Goal: Navigation & Orientation: Find specific page/section

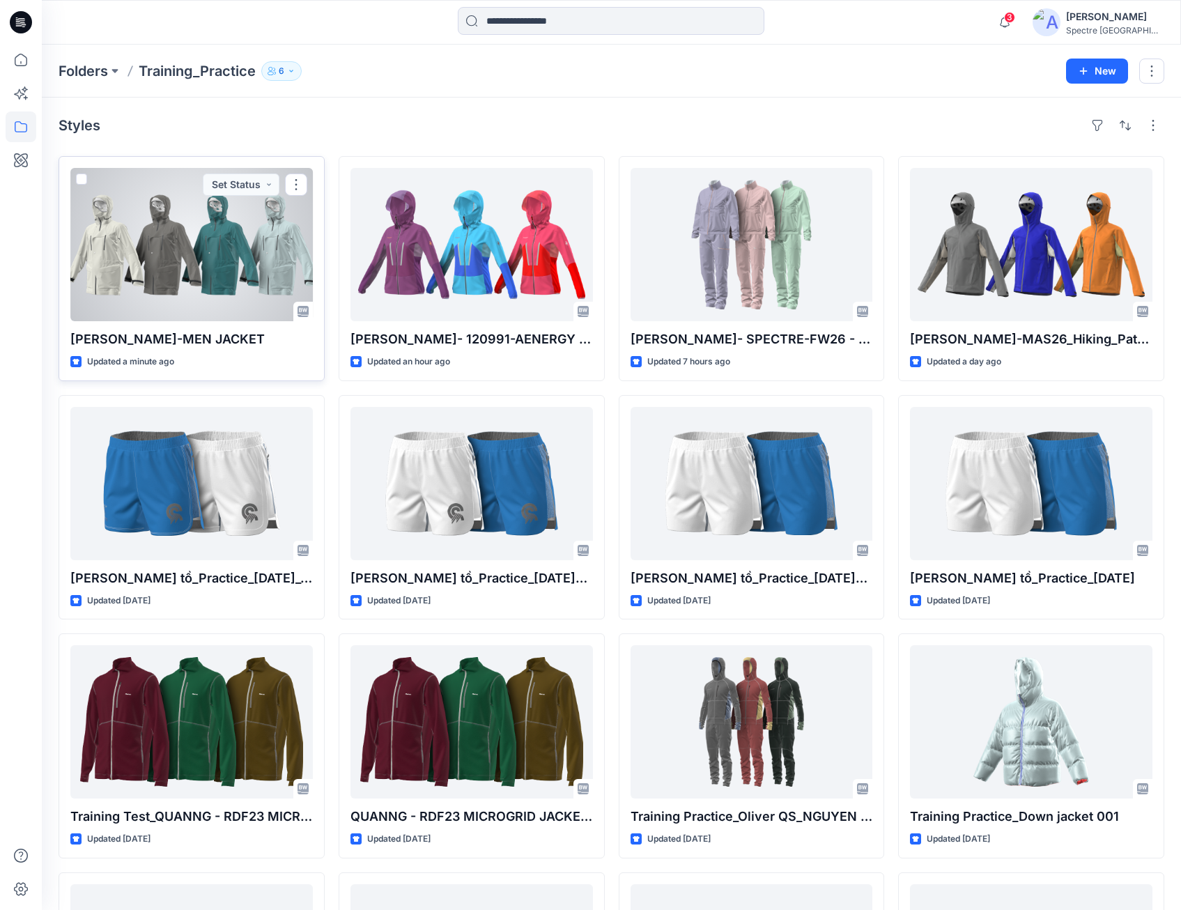
click at [230, 246] on div at bounding box center [191, 244] width 242 height 153
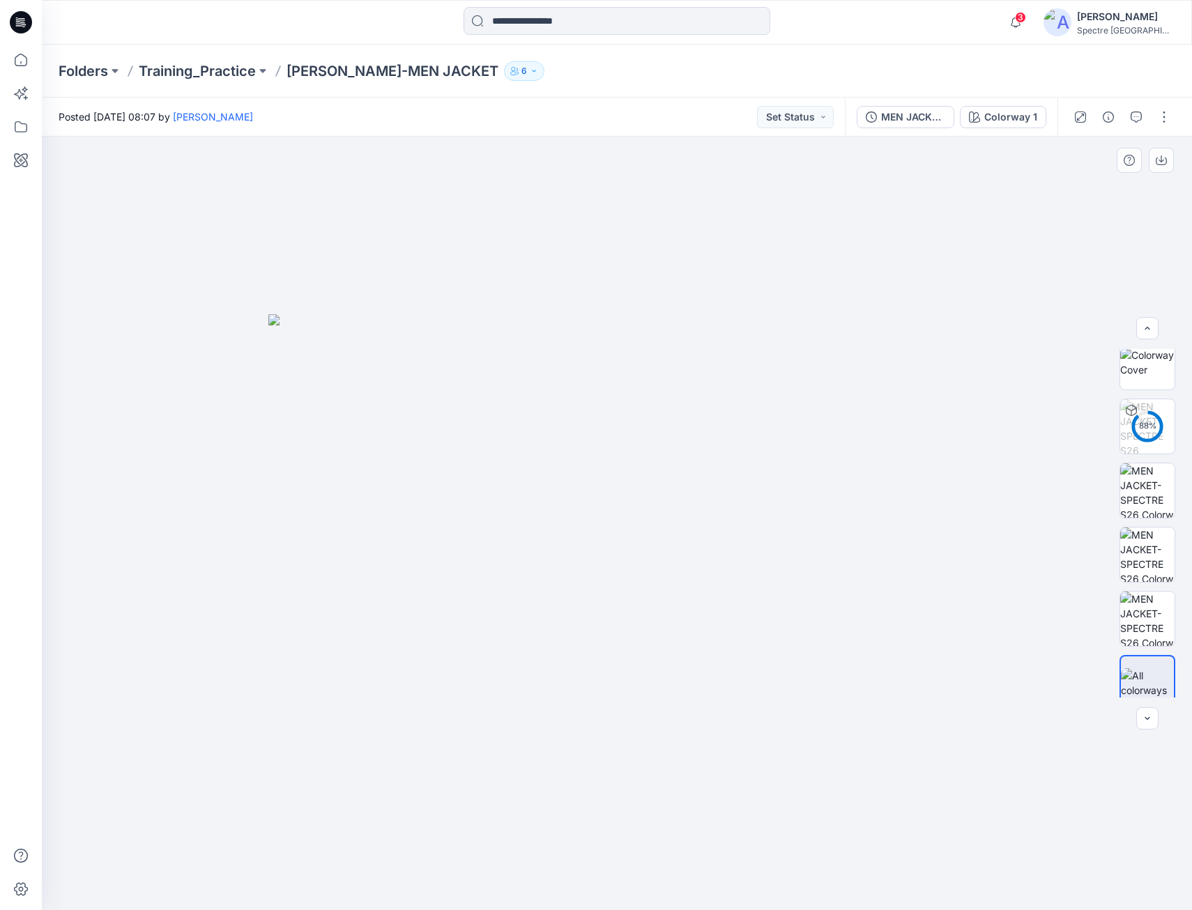
scroll to position [28, 0]
click at [1132, 403] on div at bounding box center [1131, 397] width 22 height 22
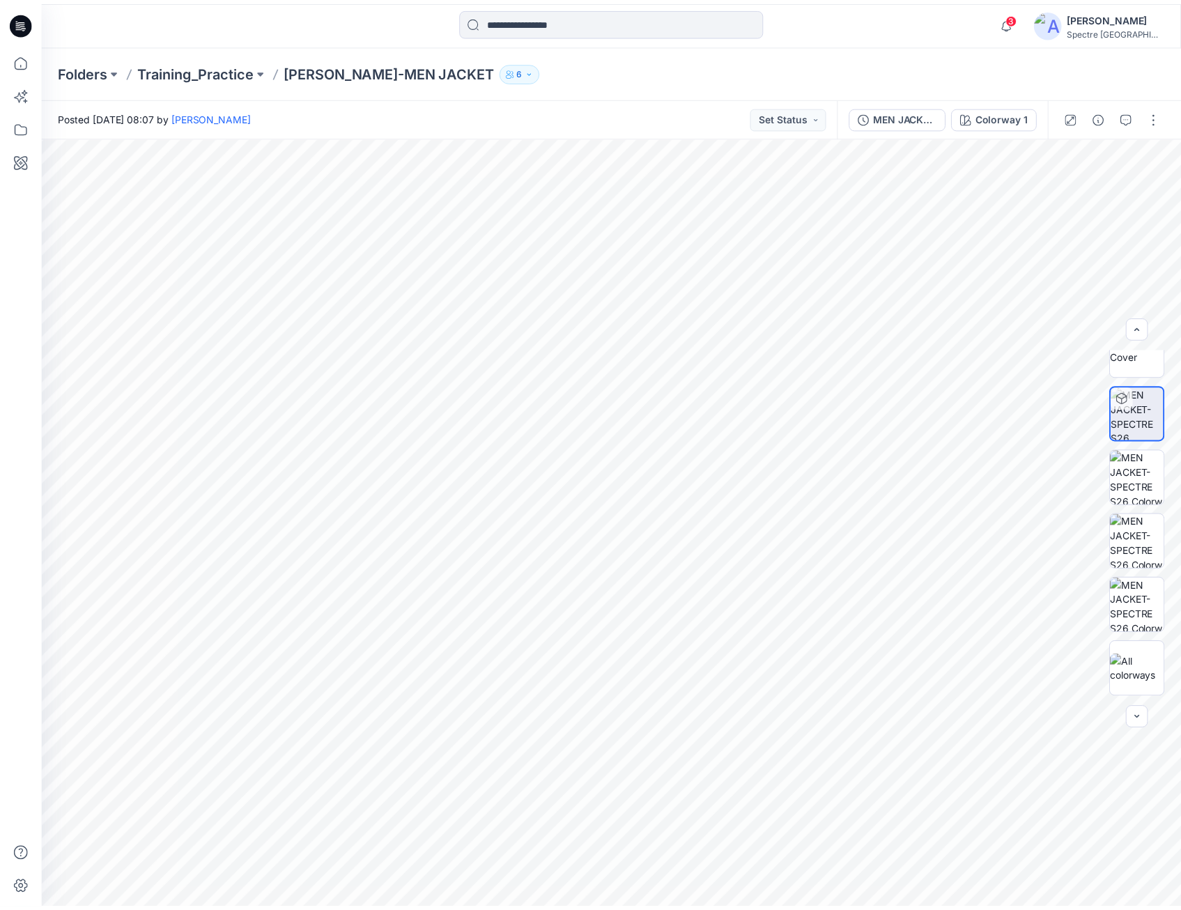
scroll to position [0, 0]
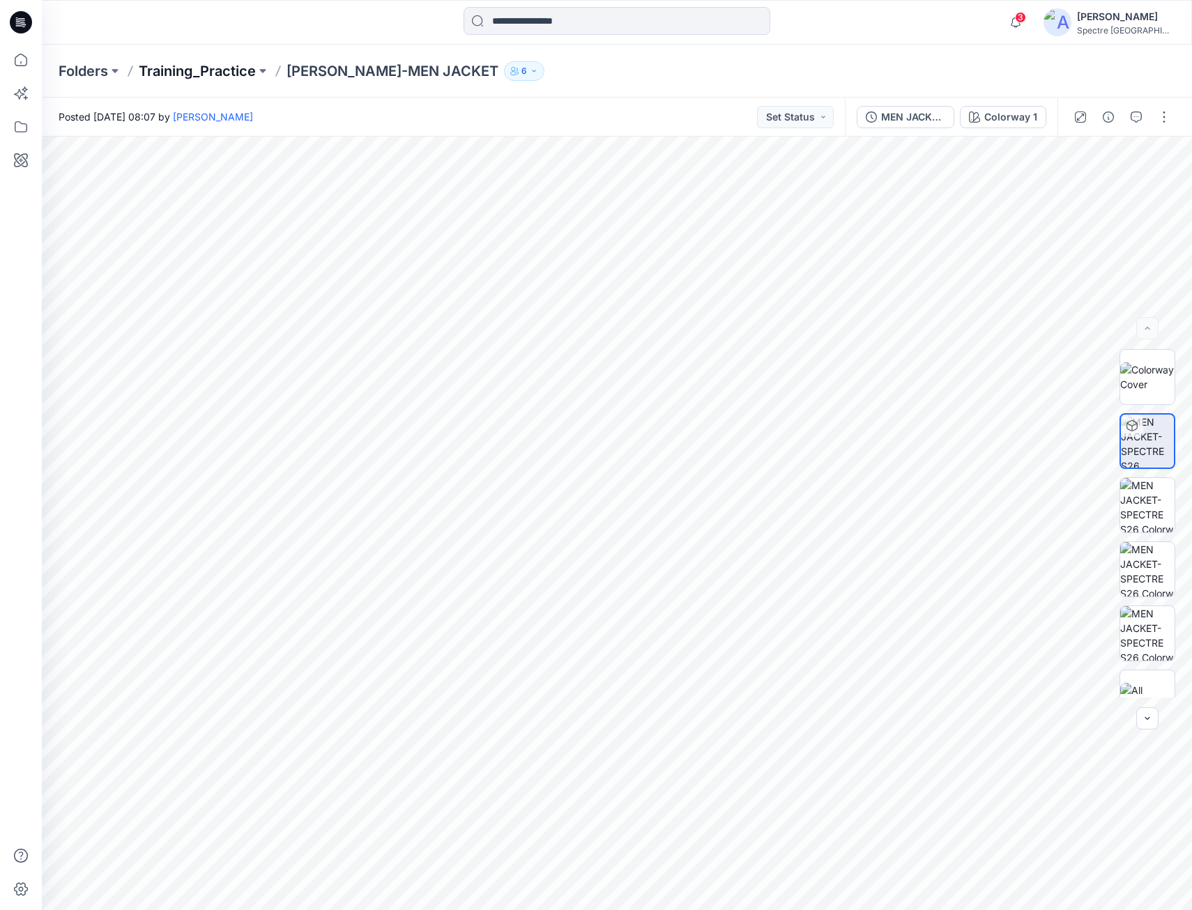
drag, startPoint x: 233, startPoint y: 56, endPoint x: 233, endPoint y: 66, distance: 9.8
click at [233, 60] on div "Folders Training_Practice [PERSON_NAME]-MEN JACKET 6" at bounding box center [617, 71] width 1150 height 53
click at [233, 66] on p "Training_Practice" at bounding box center [197, 71] width 117 height 20
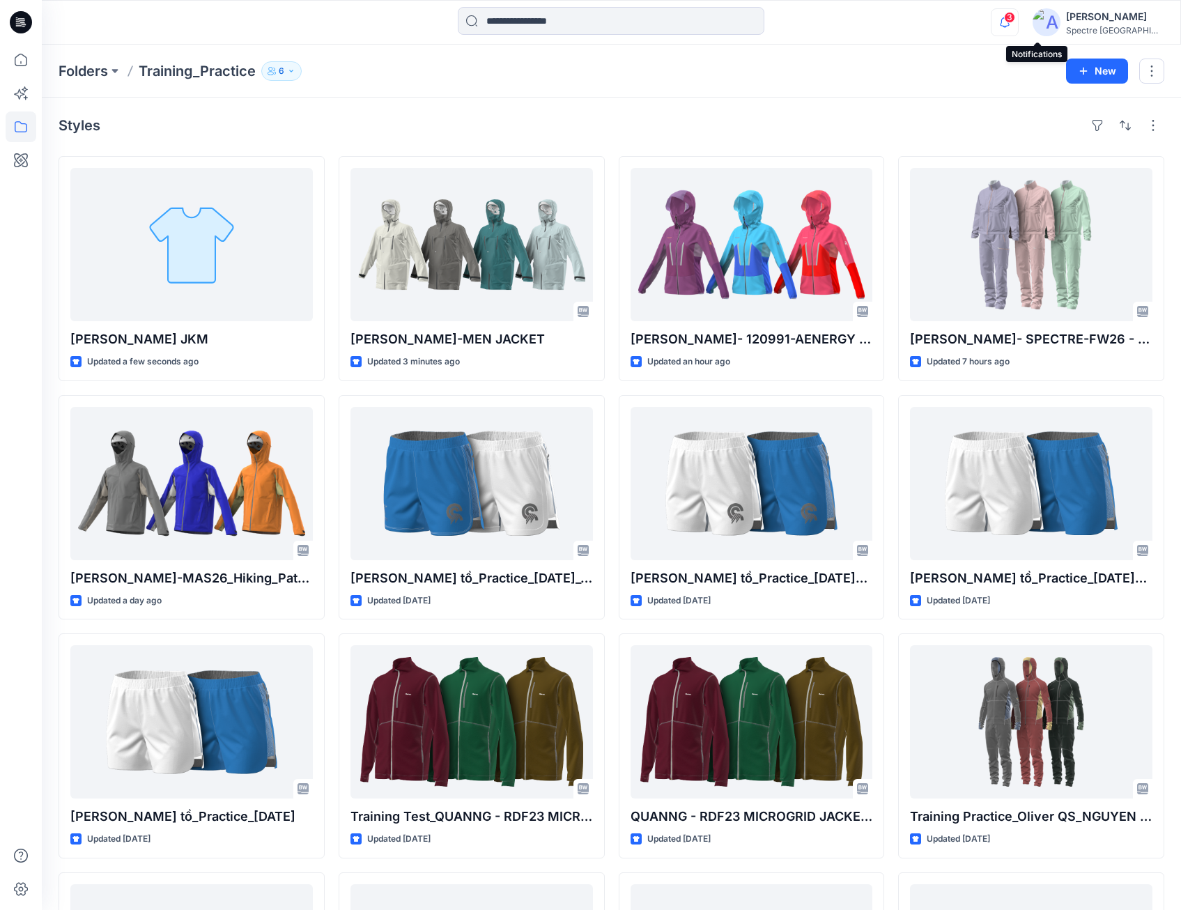
click at [1010, 20] on icon "button" at bounding box center [1005, 21] width 10 height 9
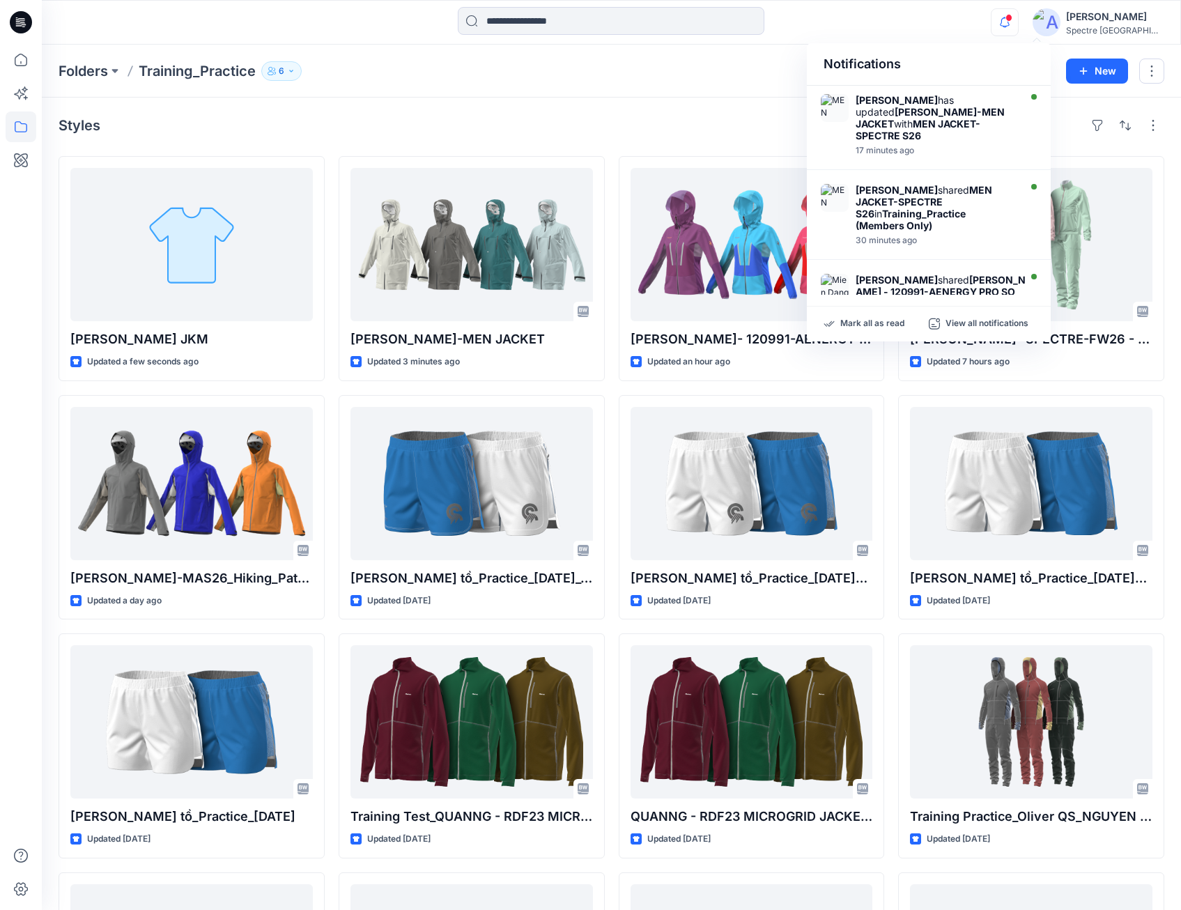
click at [1018, 20] on icon "button" at bounding box center [1005, 22] width 26 height 28
